Goal: Communication & Community: Answer question/provide support

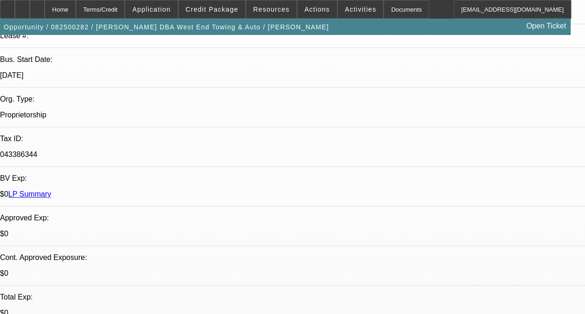
select select "0"
select select "2"
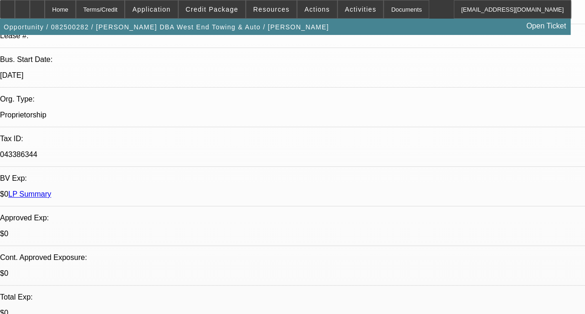
select select "0.1"
select select "0"
select select "2"
select select "0.1"
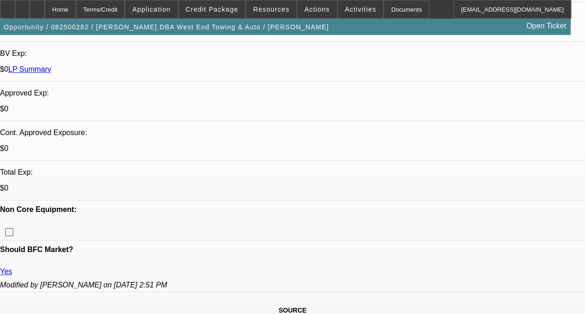
select select "1"
select select "6"
select select "1"
select select "2"
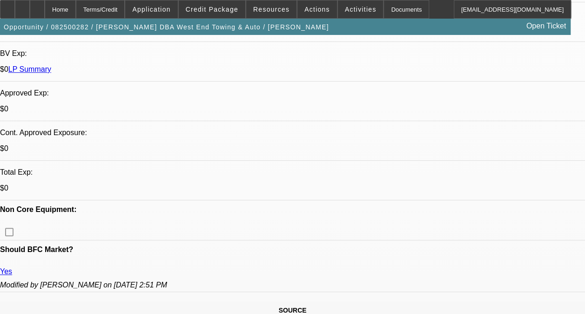
select select "4"
select select "1"
select select "2"
select select "4"
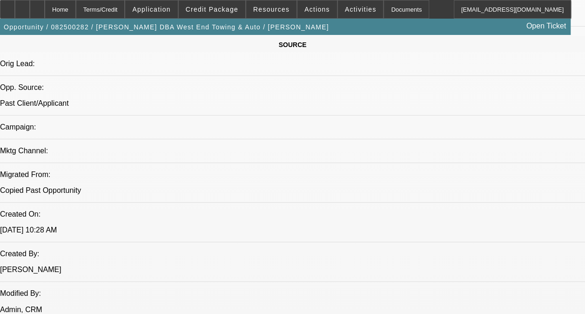
scroll to position [606, 0]
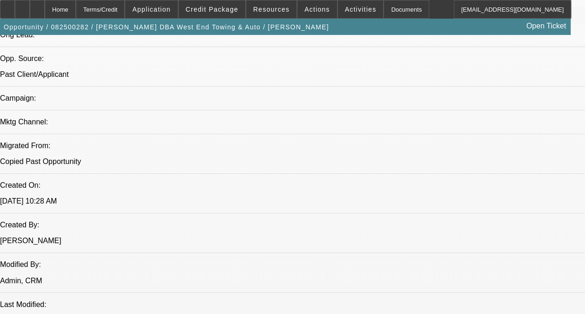
drag, startPoint x: 178, startPoint y: 216, endPoint x: 117, endPoint y: 241, distance: 66.2
copy div "CONTRACT SHOWS TERMINATED AS THIS IS A SOLD LEASE. PRIOR TO THAT ACCOUNT WAS ON…"
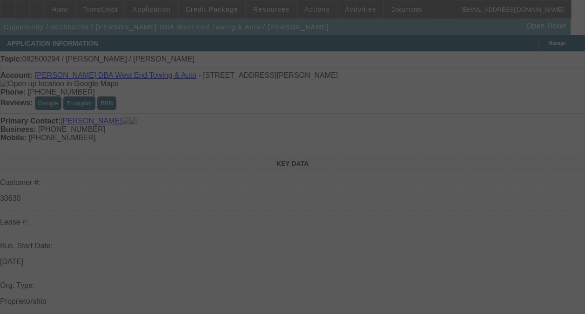
click at [529, 139] on div at bounding box center [292, 157] width 585 height 314
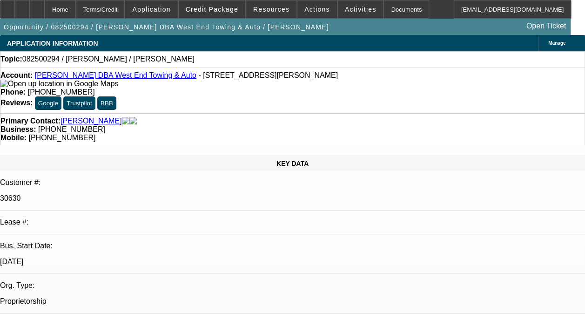
select select "0"
select select "2"
select select "0.1"
select select "1"
select select "2"
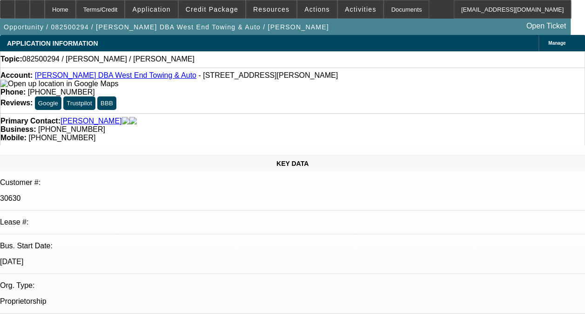
select select "4"
radio input "true"
paste textarea "CONTRACT SHOWS TERMINATED AS THIS IS A SOLD LEASE. PRIOR TO THAT ACCOUNT WAS ON…"
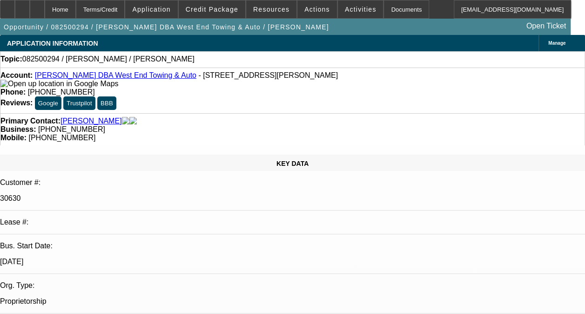
scroll to position [45, 0]
type textarea "CONTRACT SHOWS TERMINATED AS THIS IS A SOLD LEASE. PRIOR TO THAT ACCOUNT WAS ON…"
radio input "true"
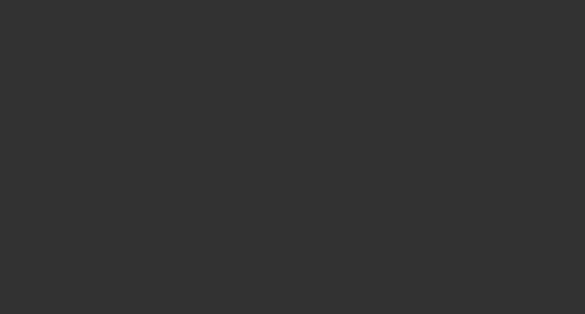
scroll to position [0, 0]
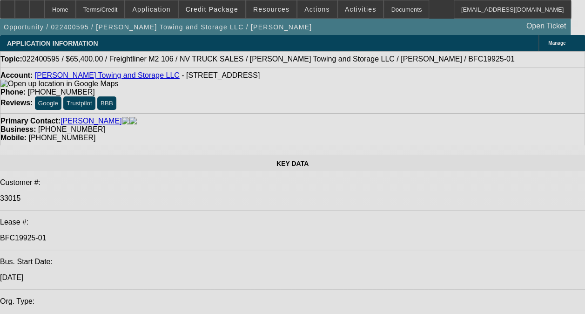
select select "0"
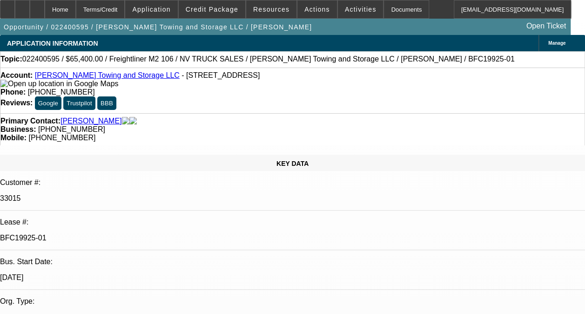
select select "2"
select select "0.1"
select select "0"
select select "2"
select select "0.1"
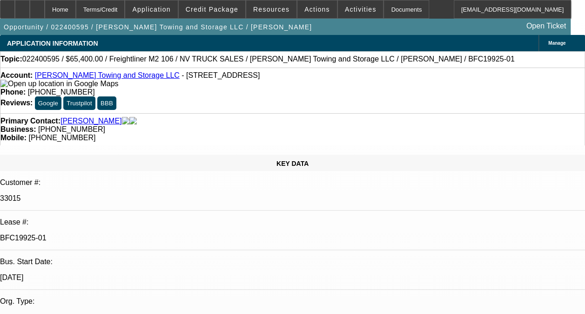
select select "0"
select select "2"
select select "0.1"
select select "0"
select select "2"
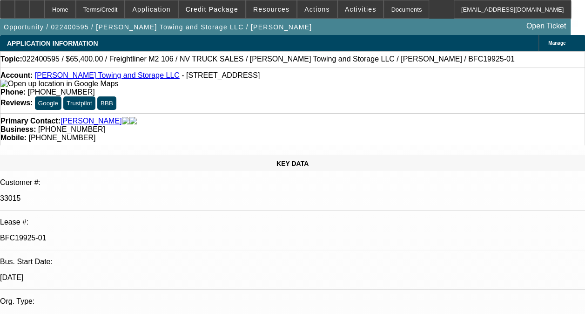
select select "0.1"
select select "1"
select select "2"
select select "4"
select select "1"
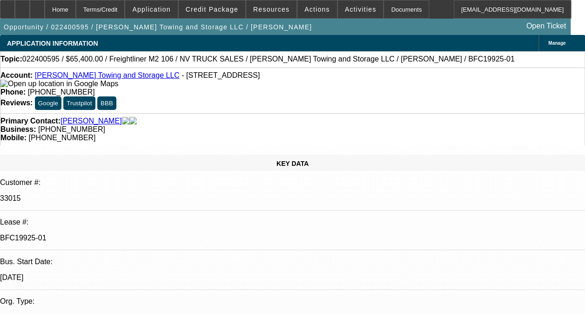
select select "2"
select select "4"
select select "1"
select select "2"
select select "4"
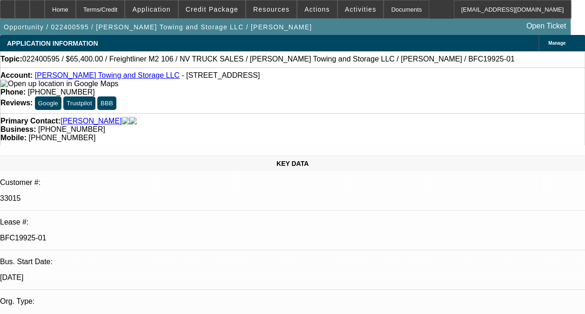
select select "1"
select select "2"
select select "4"
